Goal: Navigation & Orientation: Understand site structure

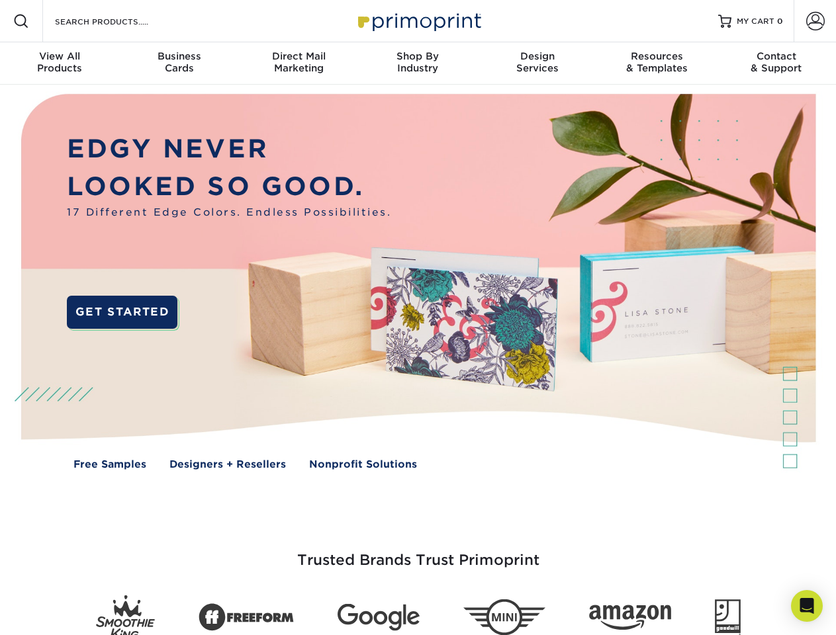
click at [418, 318] on img at bounding box center [417, 292] width 827 height 414
click at [21, 21] on span at bounding box center [21, 21] width 16 height 16
click at [815, 21] on span at bounding box center [815, 21] width 19 height 19
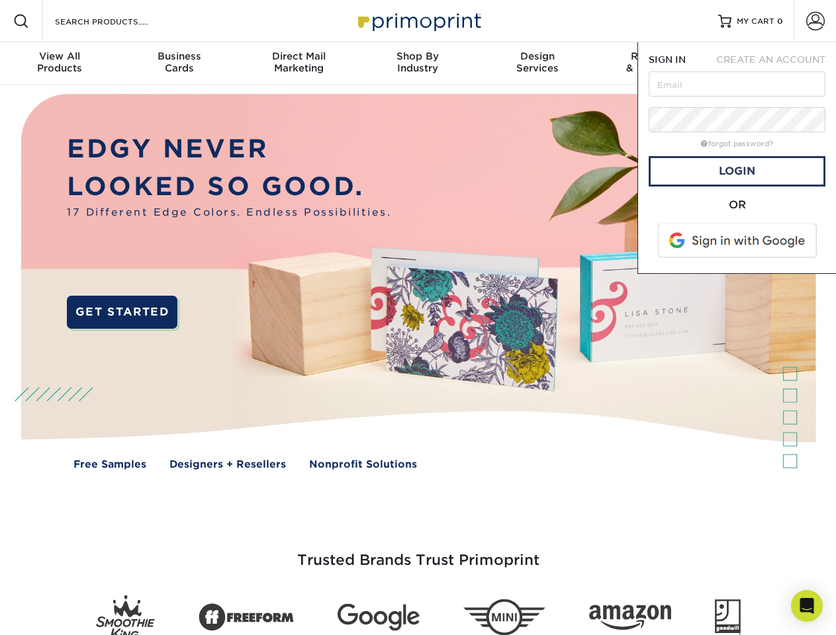
click at [60, 64] on div "View All Products" at bounding box center [59, 62] width 119 height 24
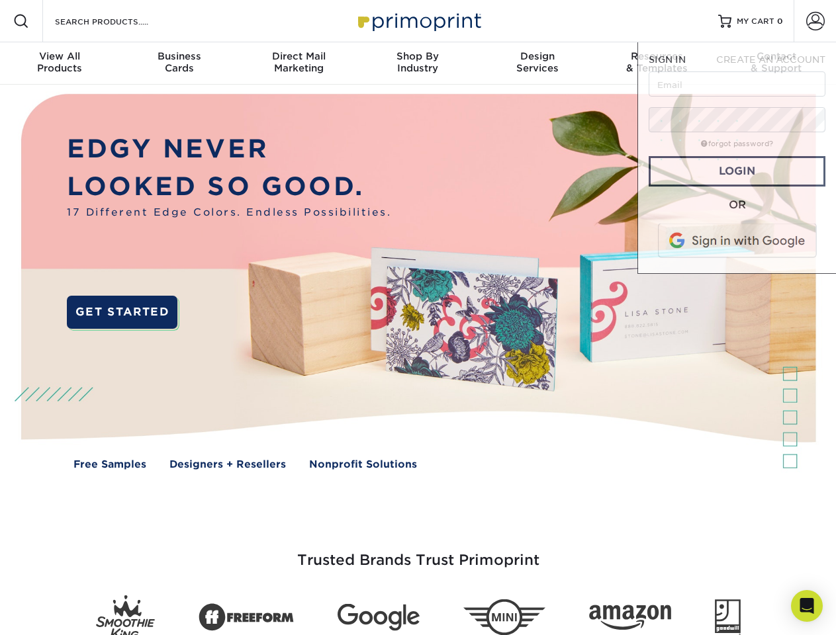
click at [179, 64] on div "Business Cards" at bounding box center [178, 62] width 119 height 24
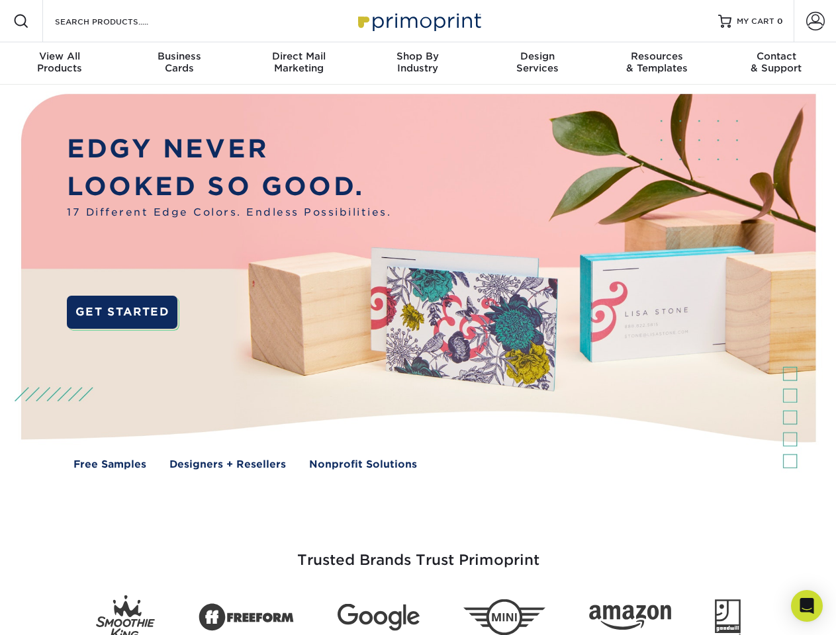
click at [298, 64] on div "Direct Mail Marketing" at bounding box center [298, 62] width 119 height 24
click at [418, 64] on div "Shop By Industry" at bounding box center [417, 62] width 119 height 24
click at [537, 64] on div "Design Services" at bounding box center [537, 62] width 119 height 24
click at [657, 64] on div "Resources & Templates" at bounding box center [656, 62] width 119 height 24
click at [776, 64] on div "Contact & Support" at bounding box center [776, 62] width 119 height 24
